Goal: Information Seeking & Learning: Learn about a topic

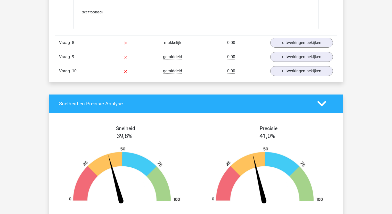
scroll to position [1400, 0]
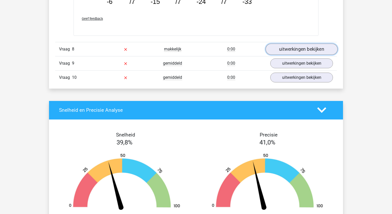
click at [300, 46] on link "uitwerkingen bekijken" at bounding box center [301, 49] width 72 height 11
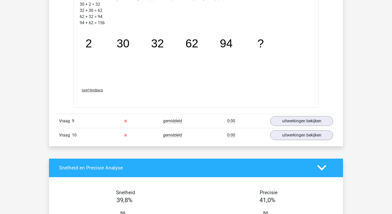
scroll to position [1606, 0]
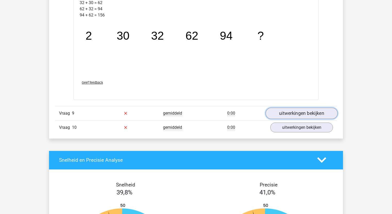
click at [294, 108] on link "uitwerkingen bekijken" at bounding box center [301, 113] width 72 height 11
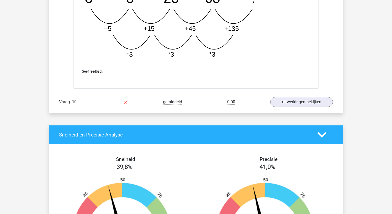
scroll to position [1889, 0]
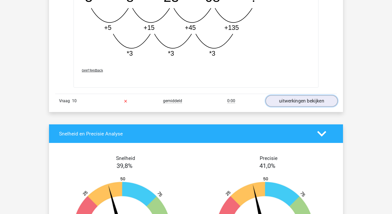
click at [314, 100] on link "uitwerkingen bekijken" at bounding box center [301, 100] width 72 height 11
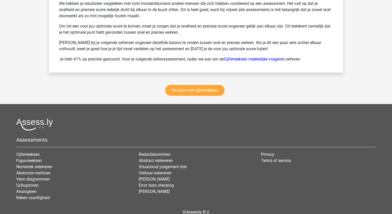
scroll to position [2481, 0]
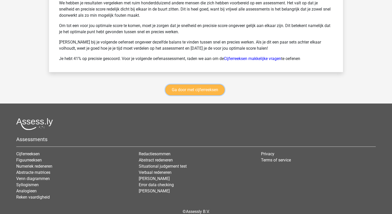
click at [210, 90] on link "Ga door met cijferreeksen" at bounding box center [194, 89] width 59 height 11
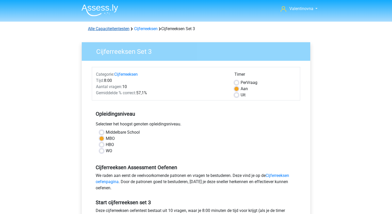
click at [113, 30] on link "Alle Capaciteitentesten" at bounding box center [108, 28] width 41 height 5
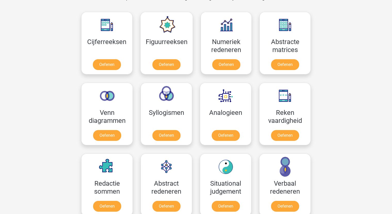
scroll to position [244, 0]
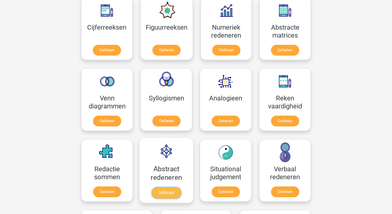
click at [172, 187] on link "Oefenen" at bounding box center [165, 192] width 29 height 11
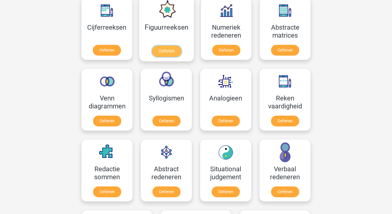
click at [175, 53] on link "Oefenen" at bounding box center [165, 51] width 29 height 11
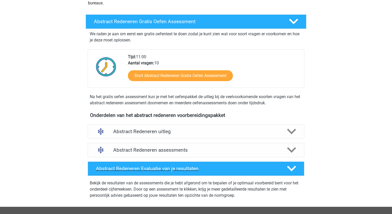
scroll to position [77, 0]
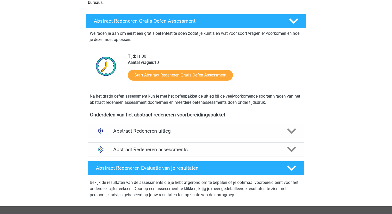
click at [153, 129] on h4 "Abstract Redeneren uitleg" at bounding box center [195, 131] width 165 height 6
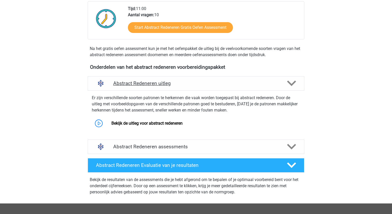
scroll to position [206, 0]
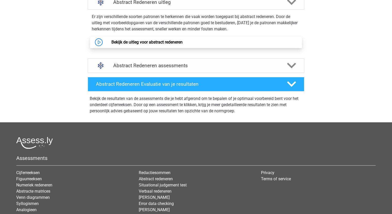
click at [139, 40] on link "Bekijk de uitleg voor abstract redeneren" at bounding box center [146, 42] width 71 height 5
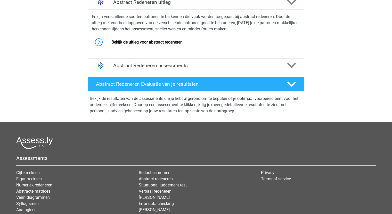
scroll to position [103, 0]
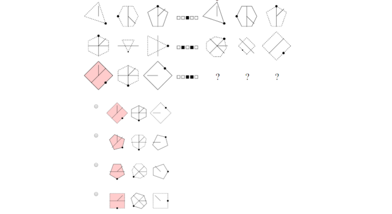
scroll to position [180, 0]
click at [94, 105] on img at bounding box center [196, 84] width 232 height 264
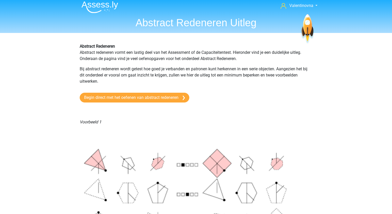
scroll to position [0, 0]
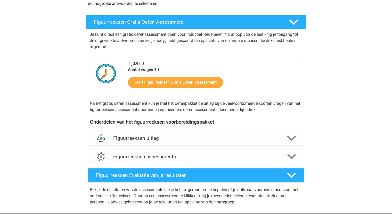
scroll to position [77, 0]
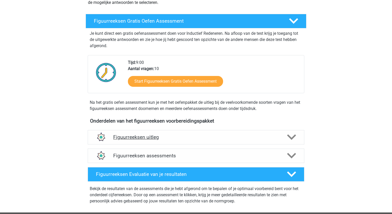
click at [291, 138] on polygon at bounding box center [291, 137] width 9 height 6
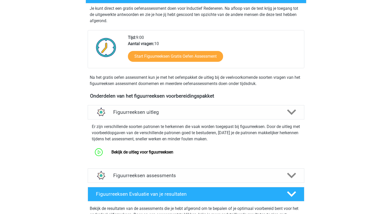
scroll to position [103, 0]
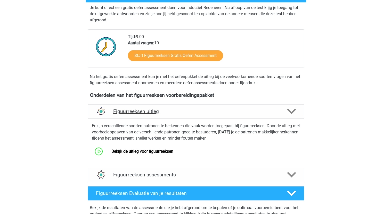
click at [155, 113] on h4 "Figuurreeksen uitleg" at bounding box center [195, 111] width 165 height 6
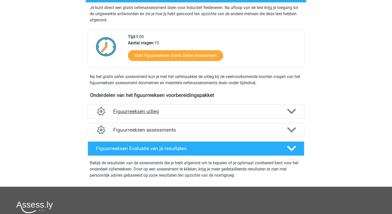
click at [155, 113] on h4 "Figuurreeksen uitleg" at bounding box center [195, 111] width 165 height 6
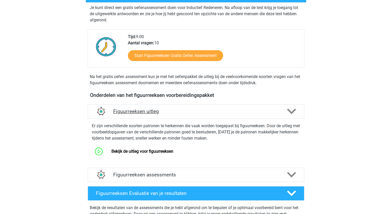
click at [291, 114] on icon at bounding box center [291, 111] width 9 height 9
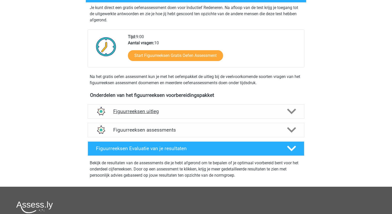
click at [121, 113] on h4 "Figuurreeksen uitleg" at bounding box center [195, 111] width 165 height 6
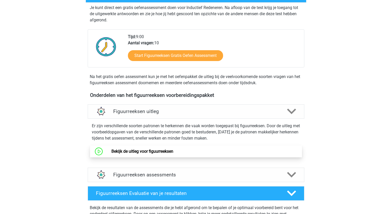
click at [143, 153] on link "Bekijk de uitleg voor figuurreeksen" at bounding box center [142, 151] width 62 height 5
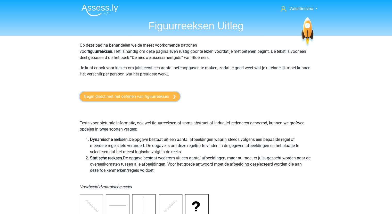
click at [136, 98] on link "Begin direct met het oefenen van figuurreeksen" at bounding box center [130, 97] width 100 height 10
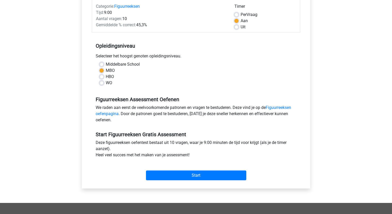
scroll to position [77, 0]
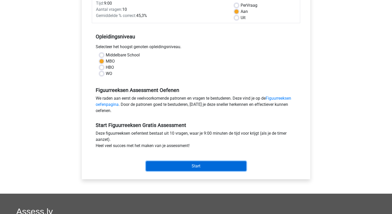
click at [207, 166] on input "Start" at bounding box center [196, 166] width 100 height 10
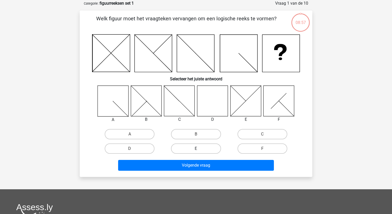
scroll to position [26, 0]
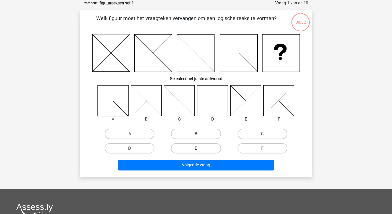
click at [142, 150] on label "D" at bounding box center [130, 148] width 50 height 10
click at [133, 150] on input "D" at bounding box center [131, 149] width 3 height 3
radio input "true"
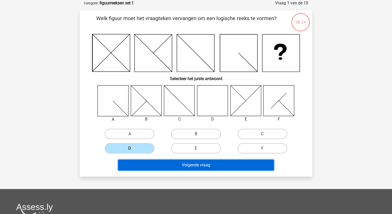
click at [219, 163] on button "Volgende vraag" at bounding box center [196, 165] width 156 height 11
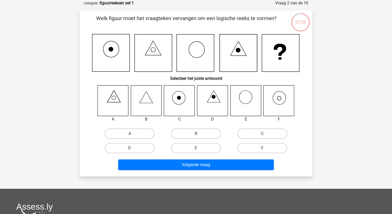
click at [282, 105] on icon at bounding box center [278, 100] width 31 height 31
click at [267, 149] on label "F" at bounding box center [262, 148] width 50 height 10
click at [265, 149] on input "F" at bounding box center [263, 149] width 3 height 3
radio input "true"
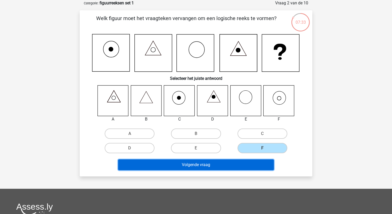
click at [207, 165] on button "Volgende vraag" at bounding box center [196, 164] width 156 height 11
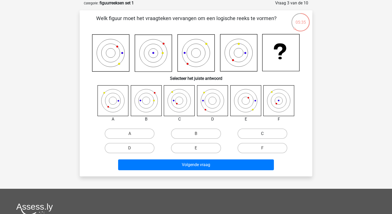
click at [259, 135] on label "C" at bounding box center [262, 134] width 50 height 10
click at [262, 135] on input "C" at bounding box center [263, 135] width 3 height 3
radio input "true"
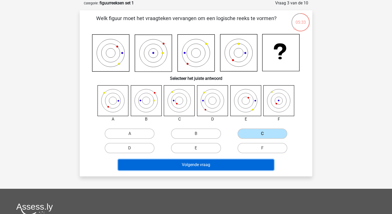
click at [193, 165] on button "Volgende vraag" at bounding box center [196, 164] width 156 height 11
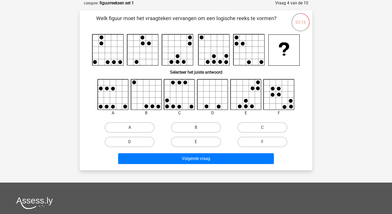
click at [198, 142] on input "E" at bounding box center [197, 143] width 3 height 3
radio input "true"
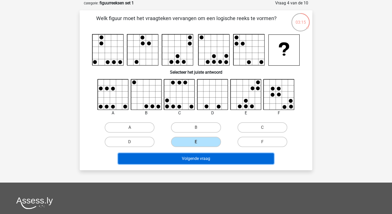
click at [199, 156] on button "Volgende vraag" at bounding box center [196, 158] width 156 height 11
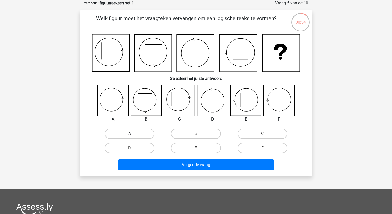
click at [118, 131] on label "A" at bounding box center [130, 134] width 50 height 10
click at [130, 134] on input "A" at bounding box center [131, 135] width 3 height 3
radio input "true"
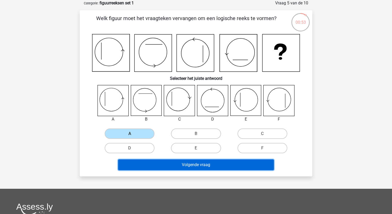
click at [210, 162] on button "Volgende vraag" at bounding box center [196, 164] width 156 height 11
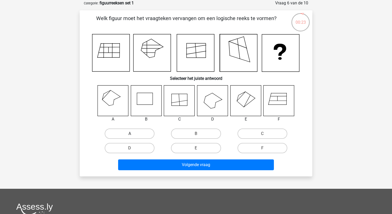
click at [131, 132] on label "A" at bounding box center [130, 134] width 50 height 10
click at [131, 134] on input "A" at bounding box center [131, 135] width 3 height 3
radio input "true"
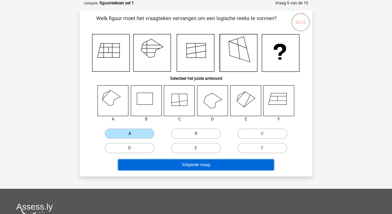
click at [195, 166] on button "Volgende vraag" at bounding box center [196, 164] width 156 height 11
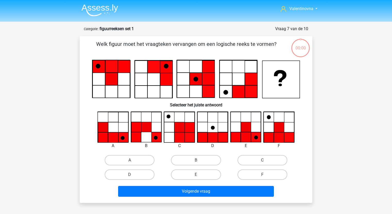
scroll to position [26, 0]
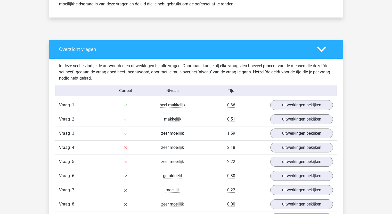
scroll to position [283, 0]
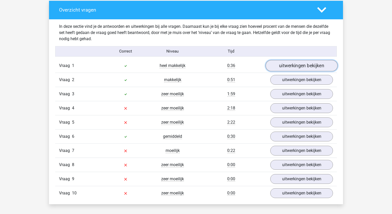
click at [304, 67] on link "uitwerkingen bekijken" at bounding box center [301, 65] width 72 height 11
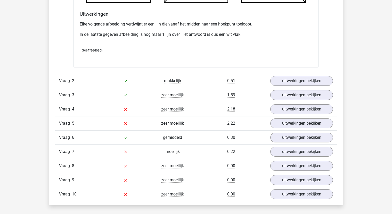
scroll to position [592, 0]
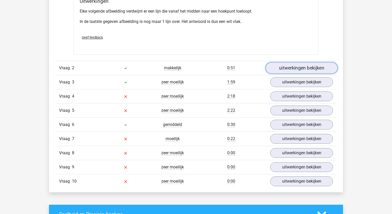
click at [299, 68] on link "uitwerkingen bekijken" at bounding box center [301, 67] width 72 height 11
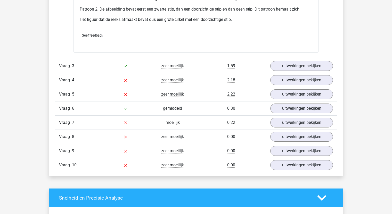
scroll to position [927, 0]
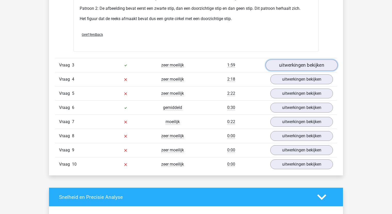
click at [286, 66] on link "uitwerkingen bekijken" at bounding box center [301, 64] width 72 height 11
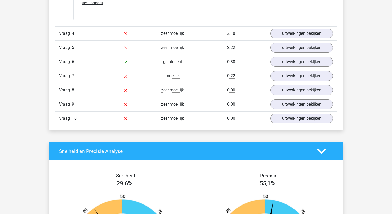
scroll to position [1314, 0]
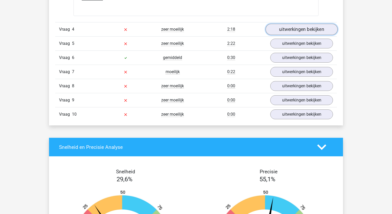
click at [293, 29] on link "uitwerkingen bekijken" at bounding box center [301, 29] width 72 height 11
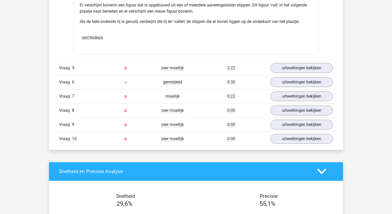
scroll to position [1597, 0]
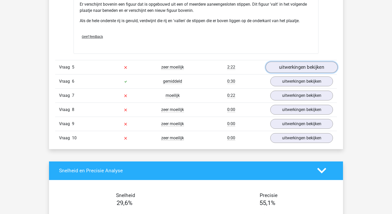
click at [312, 65] on link "uitwerkingen bekijken" at bounding box center [301, 67] width 72 height 11
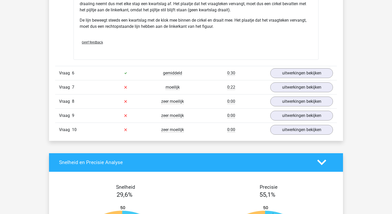
scroll to position [1932, 0]
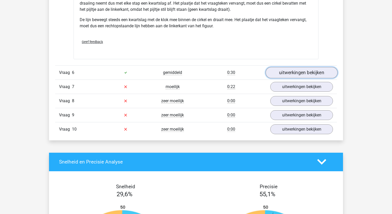
click at [303, 72] on link "uitwerkingen bekijken" at bounding box center [301, 72] width 72 height 11
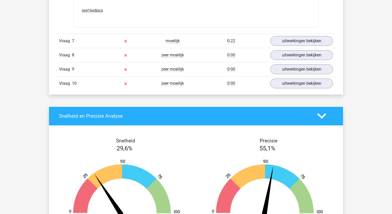
scroll to position [2292, 0]
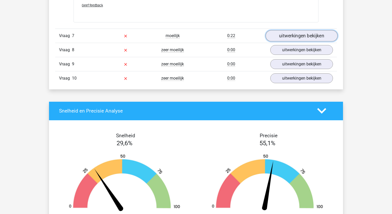
click at [288, 34] on link "uitwerkingen bekijken" at bounding box center [301, 35] width 72 height 11
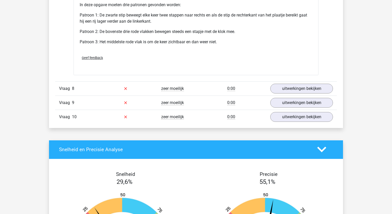
scroll to position [2601, 0]
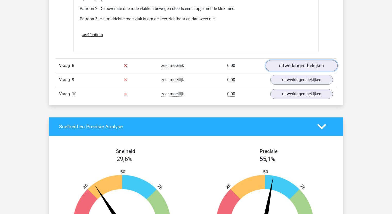
click at [293, 60] on link "uitwerkingen bekijken" at bounding box center [301, 65] width 72 height 11
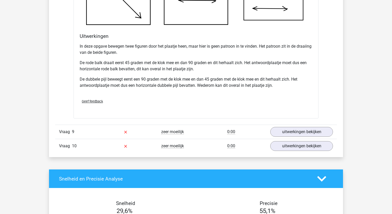
scroll to position [2936, 0]
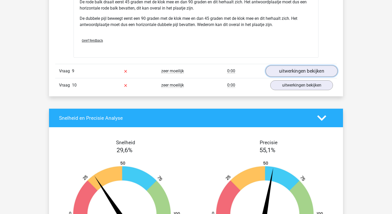
click at [323, 67] on link "uitwerkingen bekijken" at bounding box center [301, 70] width 72 height 11
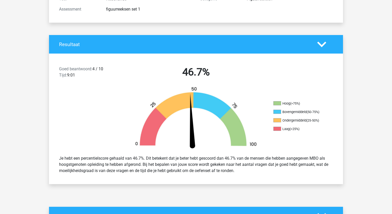
scroll to position [0, 0]
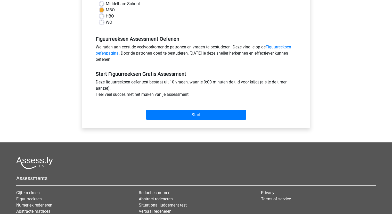
scroll to position [129, 0]
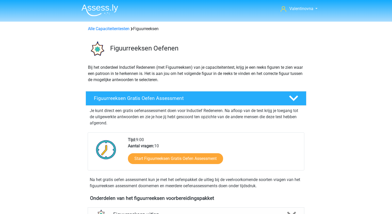
click at [110, 25] on div "Alle Capaciteitentesten Figuurreeksen" at bounding box center [195, 28] width 245 height 8
click at [110, 27] on link "Alle Capaciteitentesten" at bounding box center [108, 28] width 41 height 5
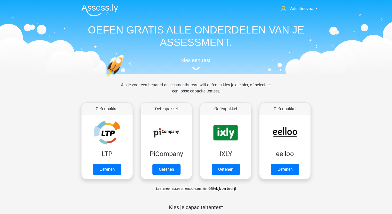
scroll to position [218, 0]
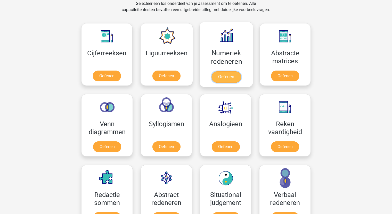
click at [230, 80] on link "Oefenen" at bounding box center [225, 76] width 29 height 11
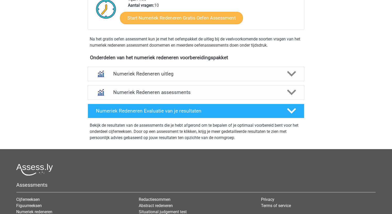
scroll to position [155, 0]
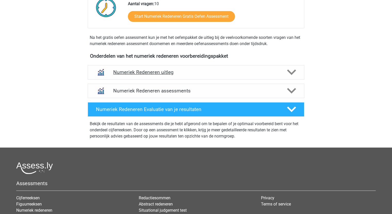
click at [292, 73] on polygon at bounding box center [291, 73] width 9 height 6
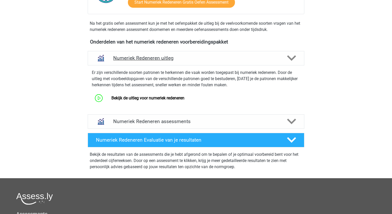
scroll to position [206, 0]
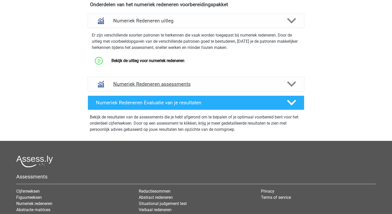
click at [294, 87] on icon at bounding box center [291, 84] width 9 height 9
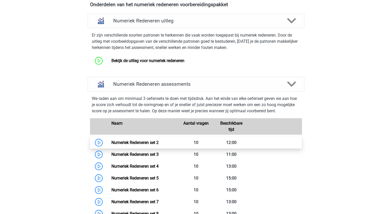
click at [135, 142] on link "Numeriek Redeneren set 2" at bounding box center [134, 142] width 47 height 5
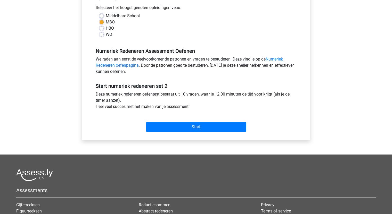
scroll to position [180, 0]
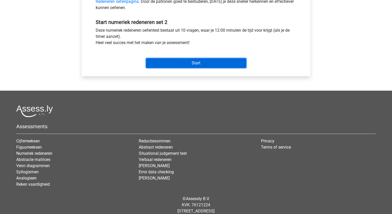
click at [195, 64] on input "Start" at bounding box center [196, 63] width 100 height 10
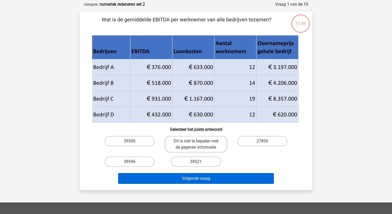
scroll to position [26, 0]
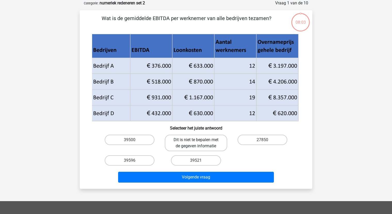
click at [194, 141] on label "Dit is niet te bepalen met de gegeven informatie" at bounding box center [196, 143] width 62 height 16
click at [196, 141] on input "Dit is niet te bepalen met de gegeven informatie" at bounding box center [197, 141] width 3 height 3
radio input "true"
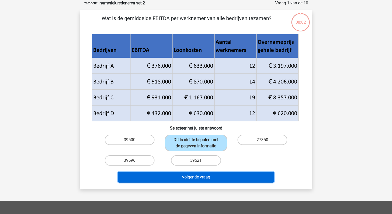
click at [201, 177] on button "Volgende vraag" at bounding box center [196, 177] width 156 height 11
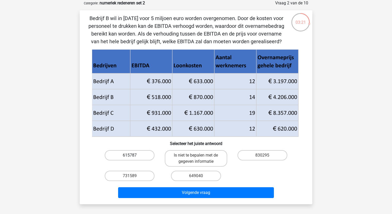
click at [137, 157] on label "615787" at bounding box center [130, 155] width 50 height 10
click at [133, 157] on input "615787" at bounding box center [131, 156] width 3 height 3
radio input "true"
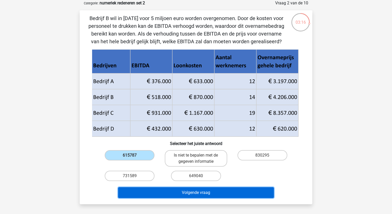
click at [200, 195] on button "Volgende vraag" at bounding box center [196, 192] width 156 height 11
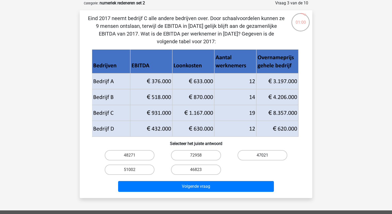
click at [262, 155] on label "47021" at bounding box center [262, 155] width 50 height 10
click at [262, 155] on input "47021" at bounding box center [263, 156] width 3 height 3
radio input "true"
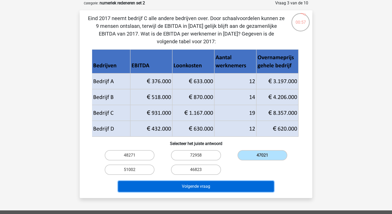
click at [208, 187] on button "Volgende vraag" at bounding box center [196, 186] width 156 height 11
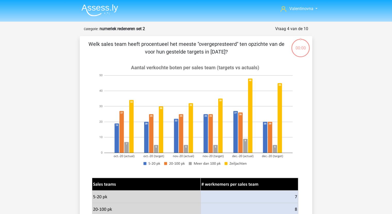
scroll to position [26, 0]
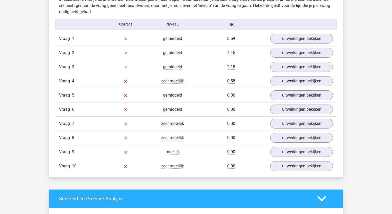
scroll to position [309, 0]
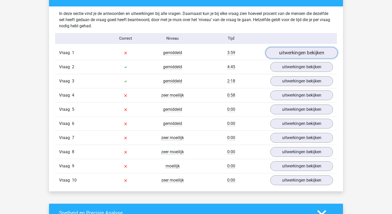
click at [298, 54] on link "uitwerkingen bekijken" at bounding box center [301, 52] width 72 height 11
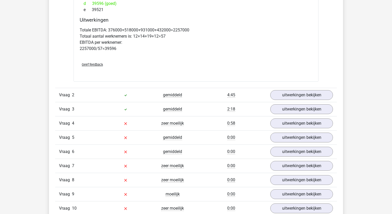
scroll to position [515, 0]
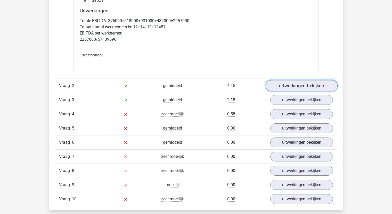
click at [306, 87] on link "uitwerkingen bekijken" at bounding box center [301, 85] width 72 height 11
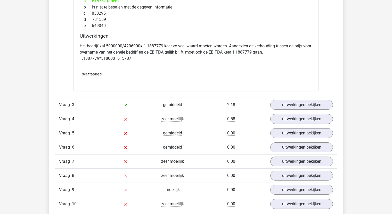
scroll to position [747, 0]
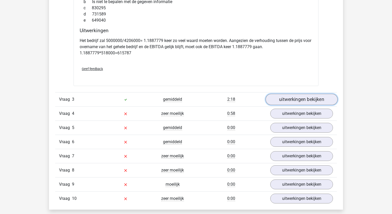
click at [294, 99] on link "uitwerkingen bekijken" at bounding box center [301, 99] width 72 height 11
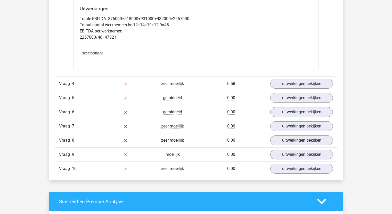
scroll to position [1030, 0]
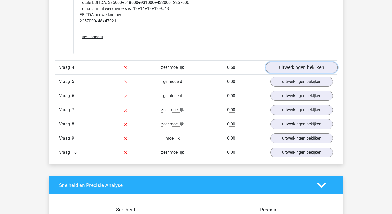
click at [294, 65] on link "uitwerkingen bekijken" at bounding box center [301, 67] width 72 height 11
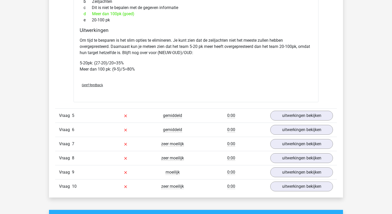
scroll to position [1339, 0]
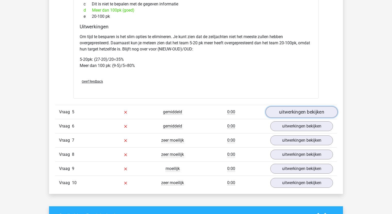
click at [307, 118] on link "uitwerkingen bekijken" at bounding box center [301, 111] width 72 height 11
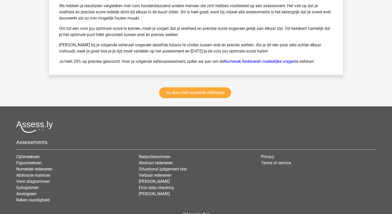
scroll to position [2086, 0]
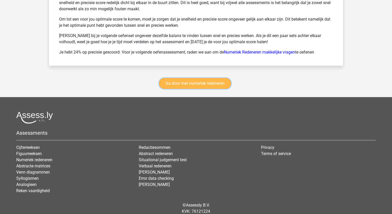
click at [193, 89] on link "Ga door met numeriek redeneren" at bounding box center [195, 83] width 72 height 11
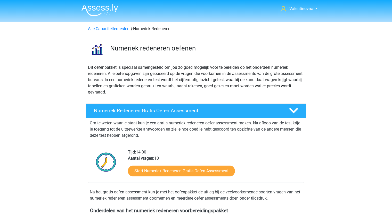
scroll to position [236, 0]
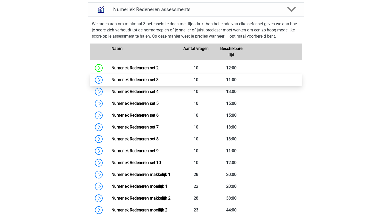
click at [134, 80] on link "Numeriek Redeneren set 3" at bounding box center [134, 79] width 47 height 5
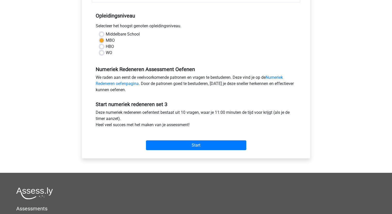
scroll to position [103, 0]
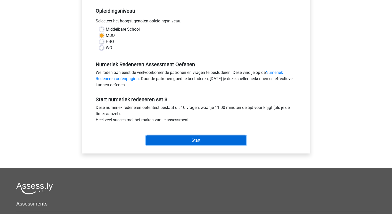
click at [197, 142] on input "Start" at bounding box center [196, 140] width 100 height 10
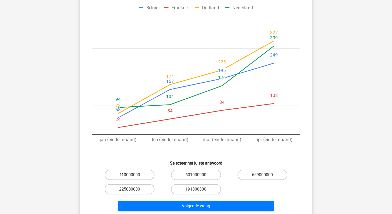
scroll to position [77, 0]
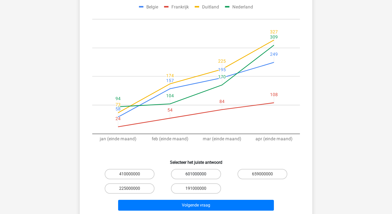
click at [192, 171] on label "601000000" at bounding box center [196, 174] width 50 height 10
click at [196, 174] on input "601000000" at bounding box center [197, 175] width 3 height 3
radio input "true"
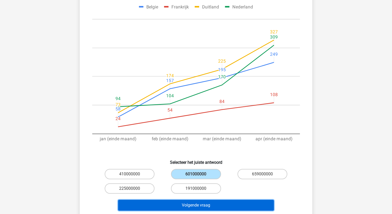
click at [196, 202] on button "Volgende vraag" at bounding box center [196, 205] width 156 height 11
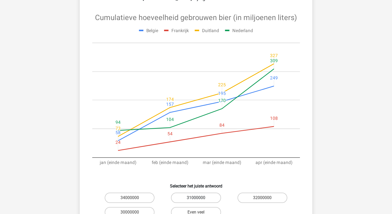
scroll to position [129, 0]
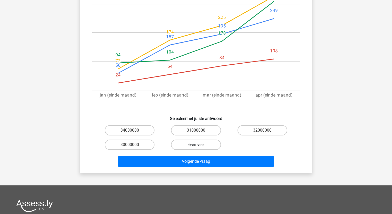
click at [194, 140] on label "Even veel" at bounding box center [196, 145] width 50 height 10
click at [196, 145] on input "Even veel" at bounding box center [197, 146] width 3 height 3
radio input "true"
click at [236, 135] on div "34000000 31000000 32000000 30000000 Even veel" at bounding box center [195, 137] width 199 height 29
click at [115, 140] on label "30000000" at bounding box center [130, 145] width 50 height 10
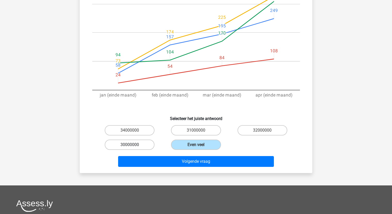
click at [130, 145] on input "30000000" at bounding box center [131, 146] width 3 height 3
radio input "true"
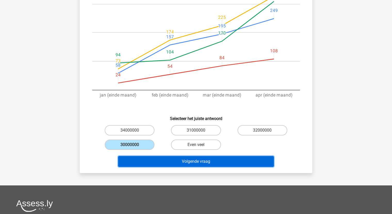
click at [189, 156] on button "Volgende vraag" at bounding box center [196, 161] width 156 height 11
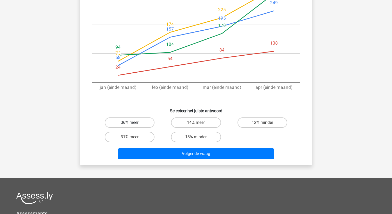
click at [133, 125] on label "36% meer" at bounding box center [130, 122] width 50 height 10
click at [133, 125] on input "36% meer" at bounding box center [131, 124] width 3 height 3
radio input "true"
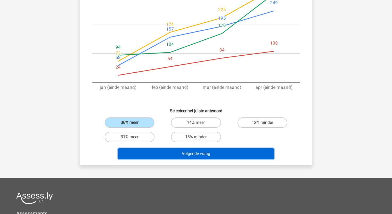
click at [194, 155] on button "Volgende vraag" at bounding box center [196, 153] width 156 height 11
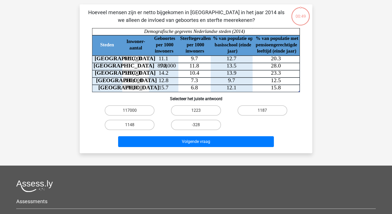
scroll to position [26, 0]
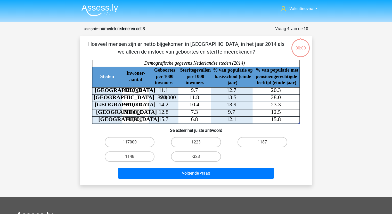
scroll to position [26, 0]
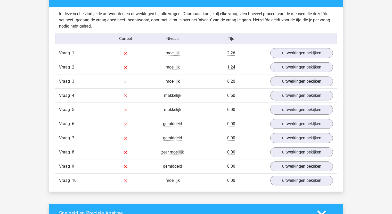
scroll to position [309, 0]
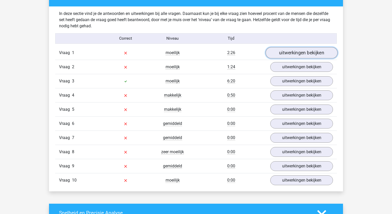
click at [287, 51] on link "uitwerkingen bekijken" at bounding box center [301, 52] width 72 height 11
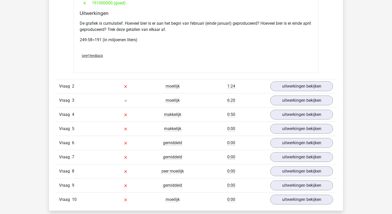
scroll to position [618, 0]
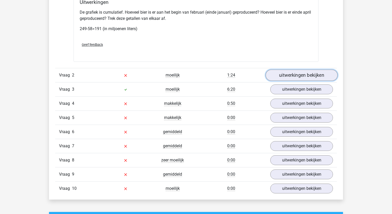
click at [296, 76] on link "uitwerkingen bekijken" at bounding box center [301, 75] width 72 height 11
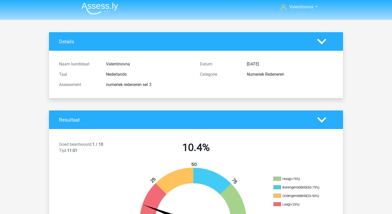
scroll to position [0, 0]
